Goal: Task Accomplishment & Management: Manage account settings

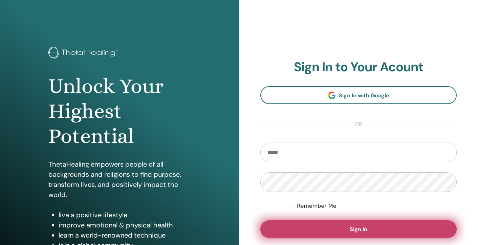
type input "**********"
click at [339, 231] on button "Sign In" at bounding box center [358, 230] width 196 height 18
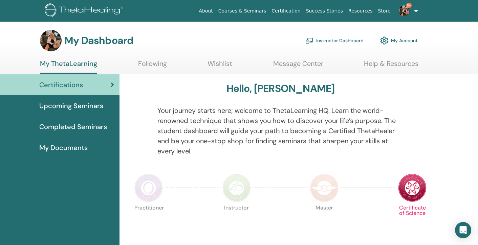
click at [335, 42] on link "Instructor Dashboard" at bounding box center [334, 40] width 58 height 15
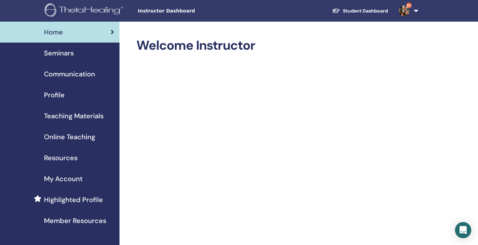
click at [62, 53] on span "Seminars" at bounding box center [59, 53] width 30 height 10
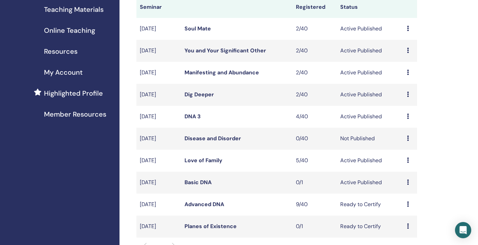
scroll to position [111, 0]
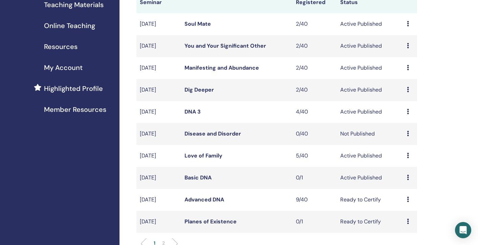
click at [203, 158] on link "Love of Family" at bounding box center [203, 155] width 38 height 7
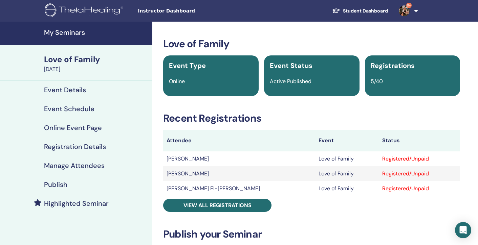
click at [60, 30] on h4 "My Seminars" at bounding box center [96, 32] width 104 height 8
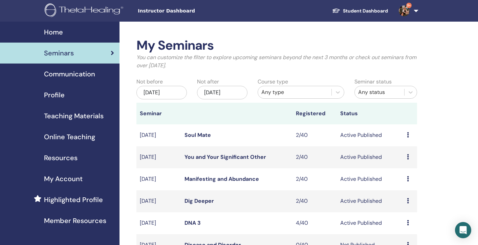
click at [80, 114] on span "Teaching Materials" at bounding box center [74, 116] width 60 height 10
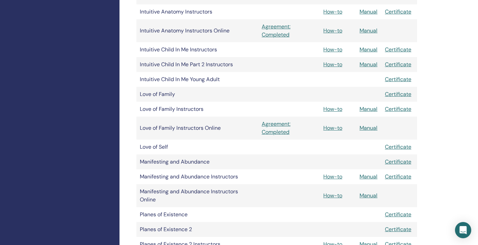
scroll to position [656, 0]
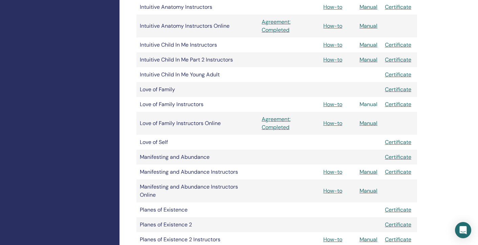
click at [370, 104] on link "Manual" at bounding box center [368, 104] width 18 height 7
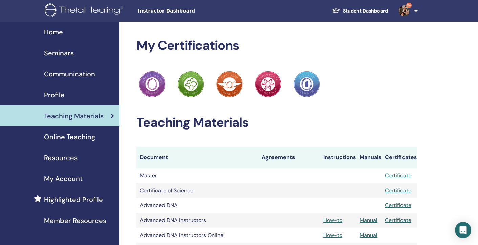
click at [59, 54] on span "Seminars" at bounding box center [59, 53] width 30 height 10
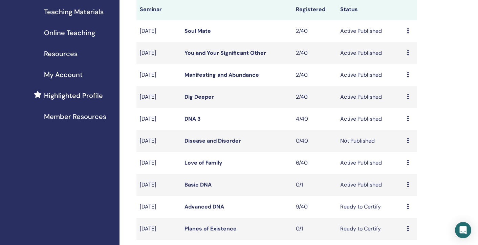
scroll to position [114, 0]
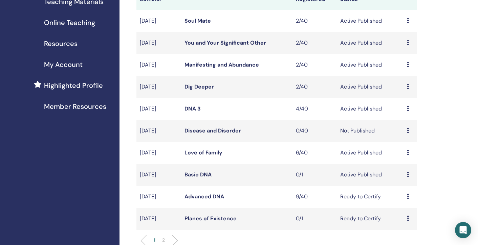
click at [199, 151] on link "Love of Family" at bounding box center [203, 152] width 38 height 7
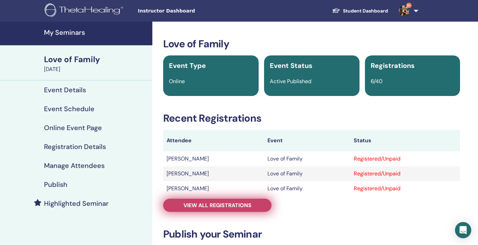
click at [214, 206] on span "View all registrations" at bounding box center [217, 205] width 68 height 7
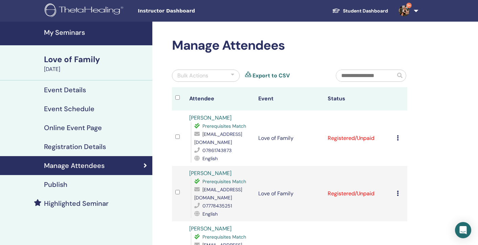
click at [68, 30] on h4 "My Seminars" at bounding box center [96, 32] width 104 height 8
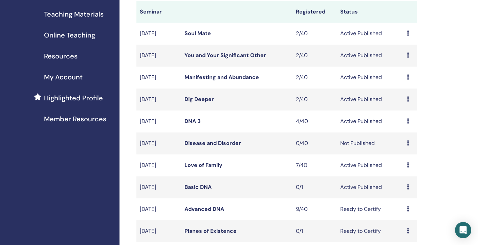
scroll to position [107, 0]
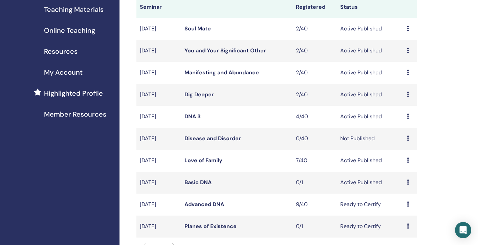
click at [205, 140] on link "Disease and Disorder" at bounding box center [212, 138] width 57 height 7
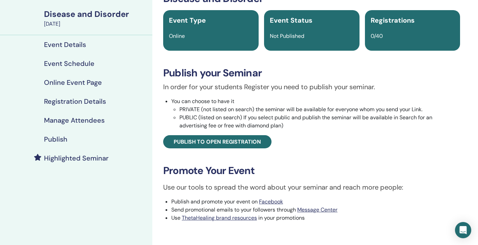
scroll to position [50, 0]
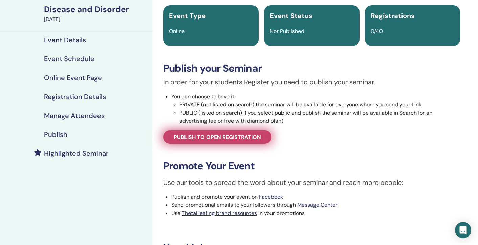
click at [204, 133] on link "Publish to open registration" at bounding box center [217, 137] width 108 height 13
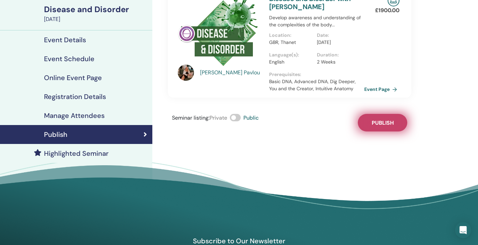
click at [385, 121] on span "Publish" at bounding box center [383, 122] width 22 height 7
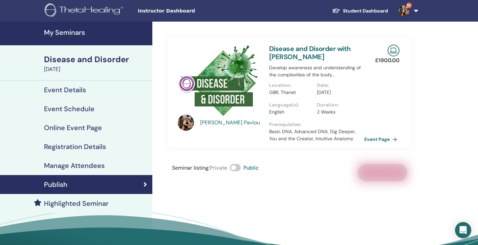
click at [66, 30] on h4 "My Seminars" at bounding box center [96, 32] width 104 height 8
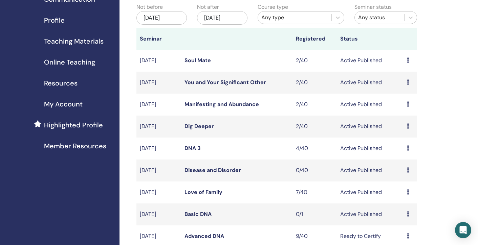
scroll to position [89, 0]
